Goal: Transaction & Acquisition: Obtain resource

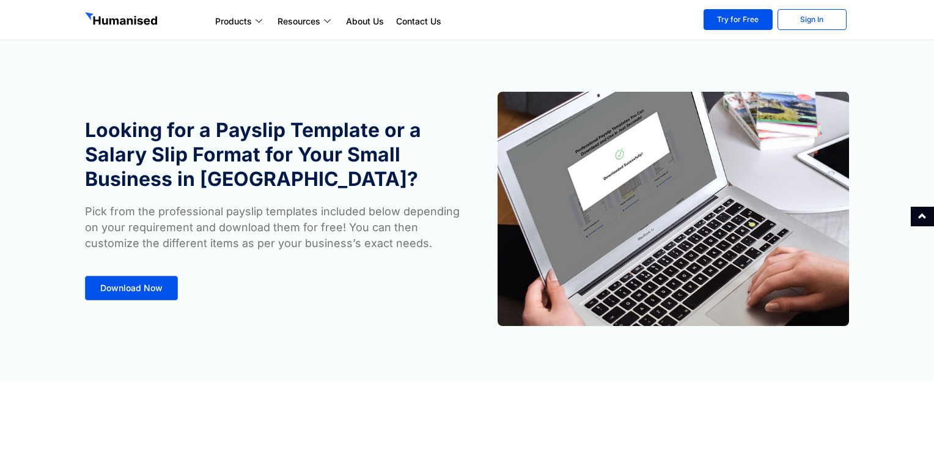
scroll to position [52, 0]
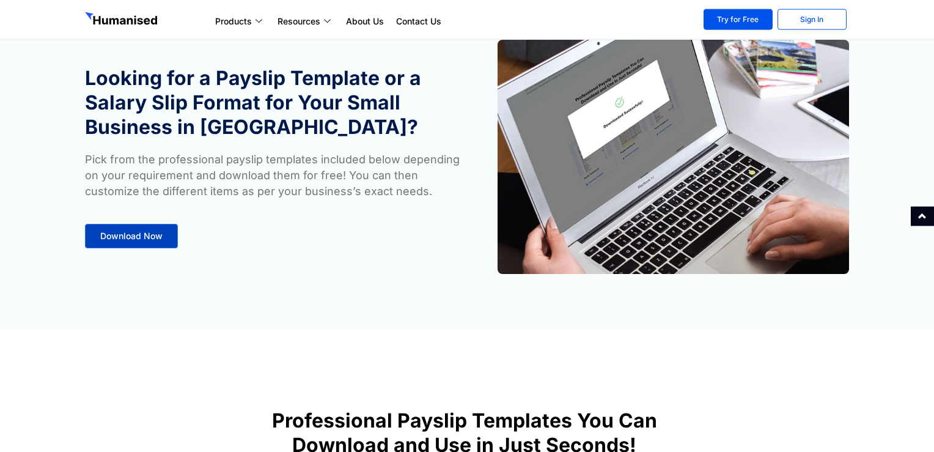
click at [131, 234] on span "Download Now" at bounding box center [131, 236] width 62 height 9
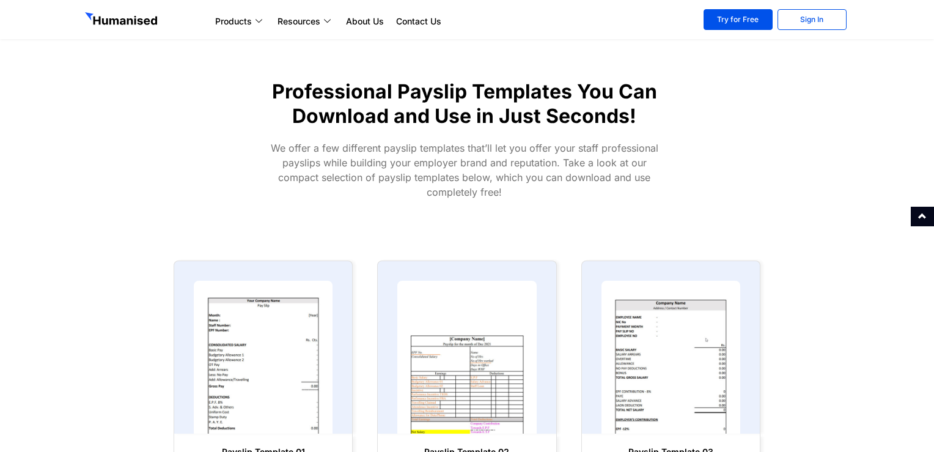
scroll to position [565, 0]
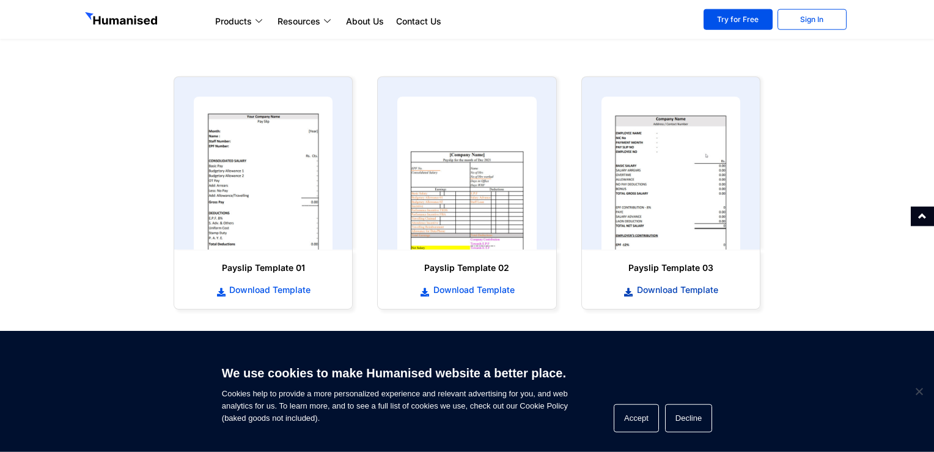
click at [686, 293] on span "Download Template" at bounding box center [676, 290] width 84 height 12
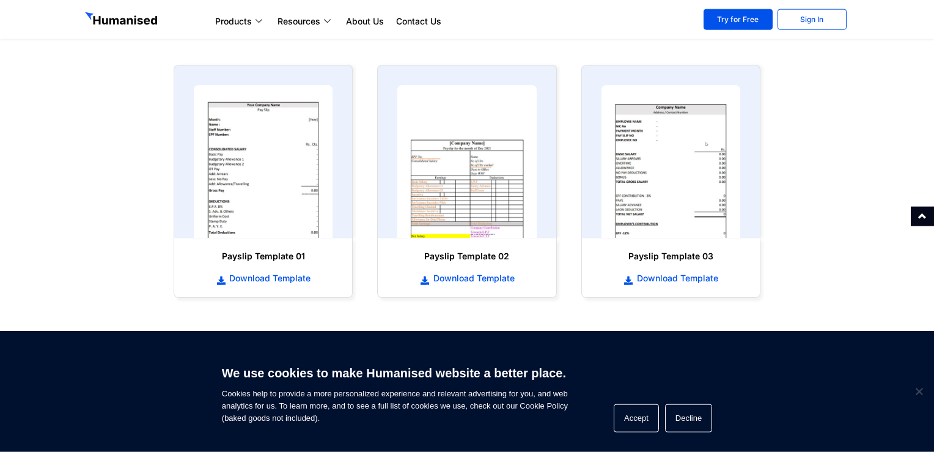
click at [527, 134] on img at bounding box center [466, 161] width 139 height 153
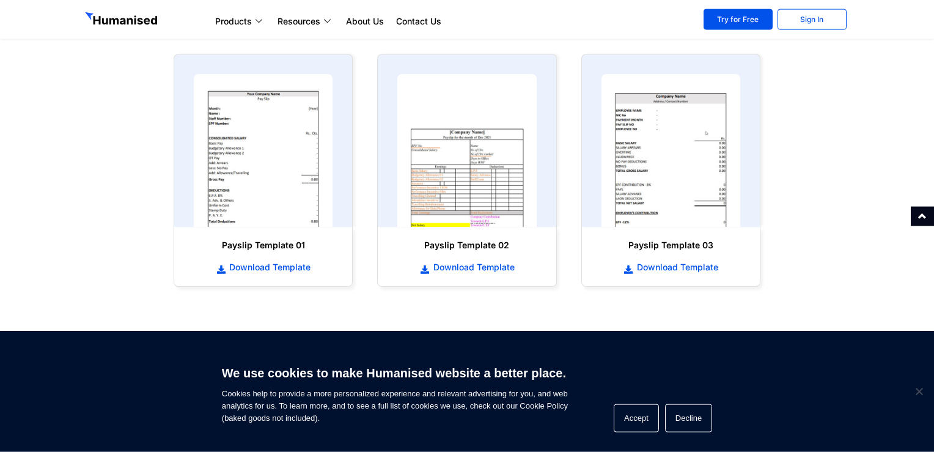
scroll to position [646, 0]
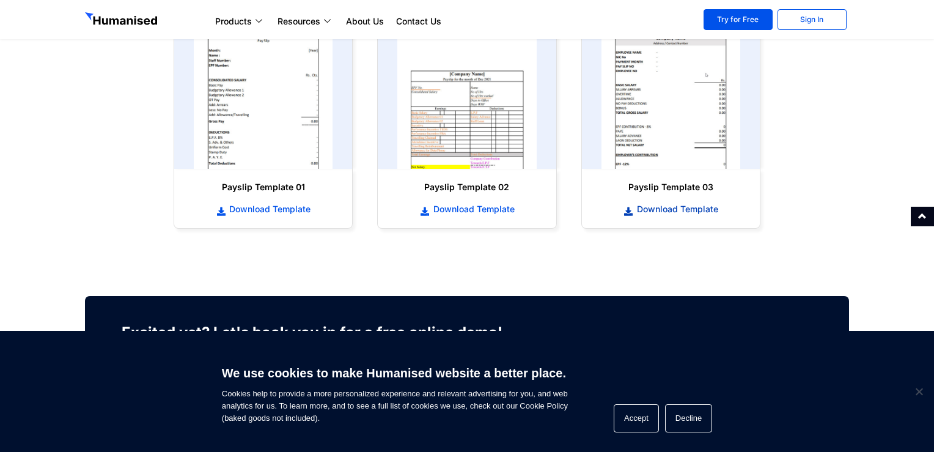
click at [665, 213] on span "Download Template" at bounding box center [676, 209] width 84 height 12
click at [252, 212] on span "Download Template" at bounding box center [268, 209] width 84 height 12
click at [736, 25] on link "Try for Free" at bounding box center [738, 19] width 69 height 21
